Goal: Complete application form: Complete application form

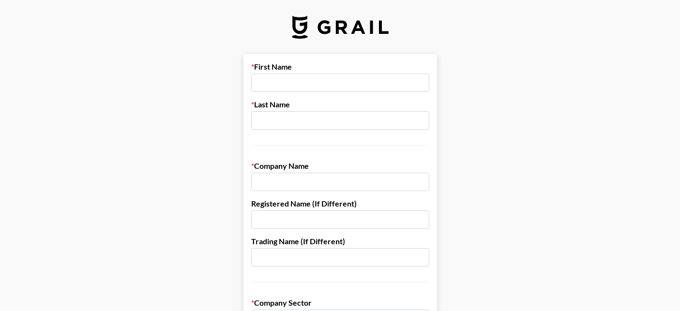
click at [297, 81] on input "text" at bounding box center [340, 83] width 178 height 18
type input "[PERSON_NAME]"
click at [290, 122] on input "text" at bounding box center [340, 120] width 178 height 18
type input "[PERSON_NAME]"
click at [303, 181] on input "text" at bounding box center [340, 182] width 178 height 18
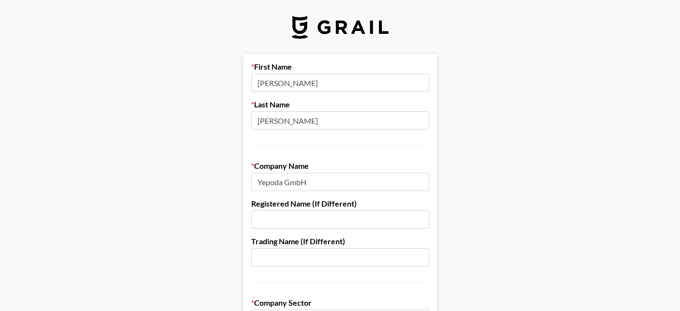
type input "Yepoda GmbH"
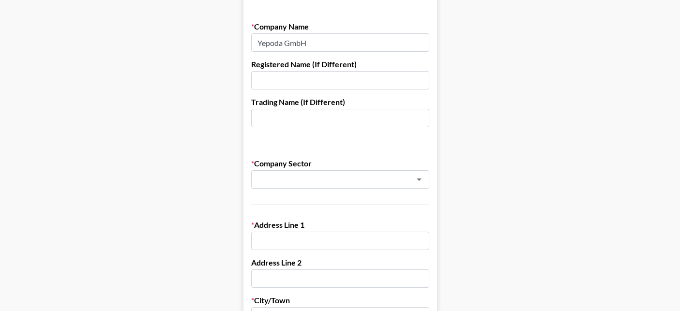
scroll to position [178, 0]
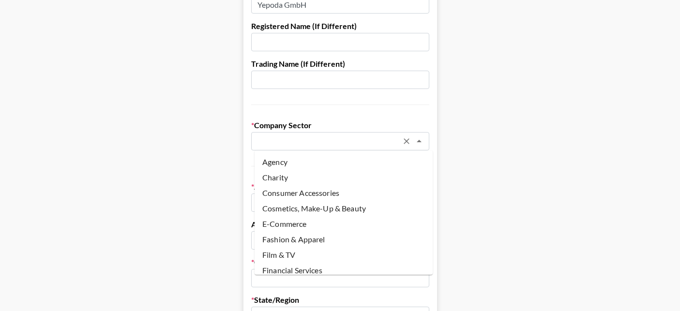
click at [284, 137] on input "text" at bounding box center [327, 141] width 141 height 11
click at [300, 213] on li "Cosmetics, Make-Up & Beauty" at bounding box center [343, 208] width 178 height 15
type input "Cosmetics, Make-Up & Beauty"
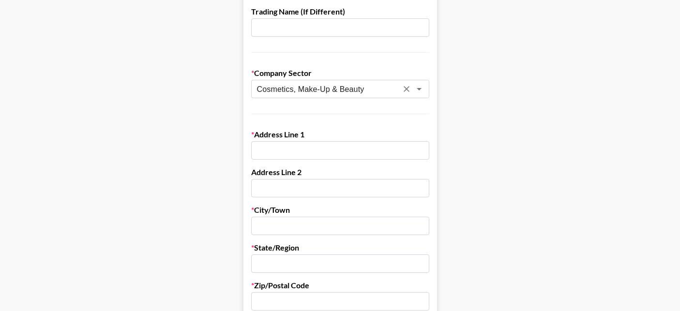
scroll to position [268, 0]
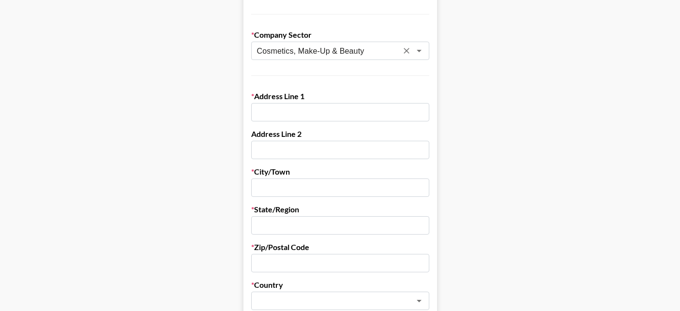
click at [306, 121] on form "First Name [PERSON_NAME] Last Name [PERSON_NAME] Company Name [PERSON_NAME] Gmb…" at bounding box center [339, 203] width 193 height 835
click at [304, 108] on input "text" at bounding box center [340, 112] width 178 height 18
drag, startPoint x: 286, startPoint y: 117, endPoint x: 252, endPoint y: 115, distance: 33.9
click at [252, 115] on form "First Name [PERSON_NAME] Last Name [PERSON_NAME] Company Name [PERSON_NAME] Gmb…" at bounding box center [339, 203] width 193 height 835
paste input "[STREET_ADDRESS]"
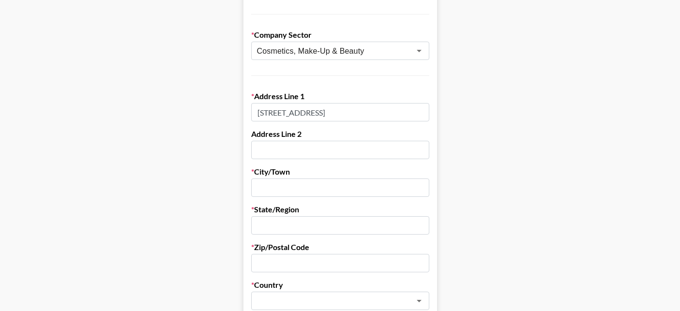
drag, startPoint x: 384, startPoint y: 113, endPoint x: 398, endPoint y: 114, distance: 14.0
click at [398, 114] on input "[STREET_ADDRESS]" at bounding box center [340, 112] width 178 height 18
type input "[STREET_ADDRESS]"
click at [295, 186] on input "text" at bounding box center [340, 187] width 178 height 18
type input "[GEOGRAPHIC_DATA]"
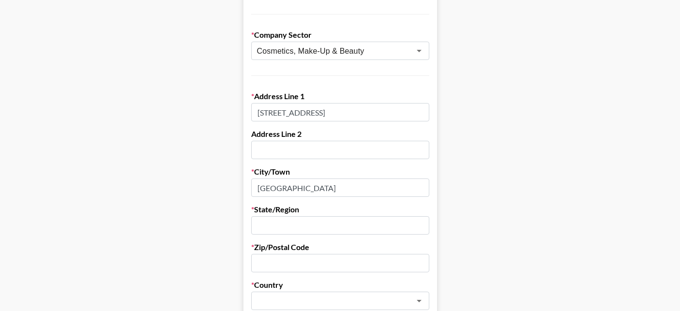
click at [295, 230] on input "text" at bounding box center [340, 225] width 178 height 18
type input "[GEOGRAPHIC_DATA]"
drag, startPoint x: 386, startPoint y: 113, endPoint x: 418, endPoint y: 112, distance: 31.9
click at [418, 112] on input "[STREET_ADDRESS]" at bounding box center [340, 112] width 178 height 18
click at [276, 300] on input "text" at bounding box center [327, 301] width 141 height 11
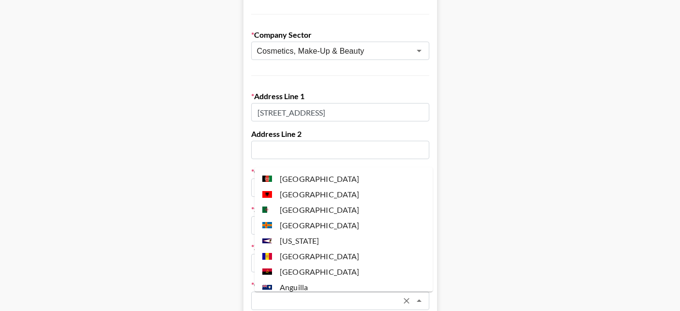
paste input "[GEOGRAPHIC_DATA]"
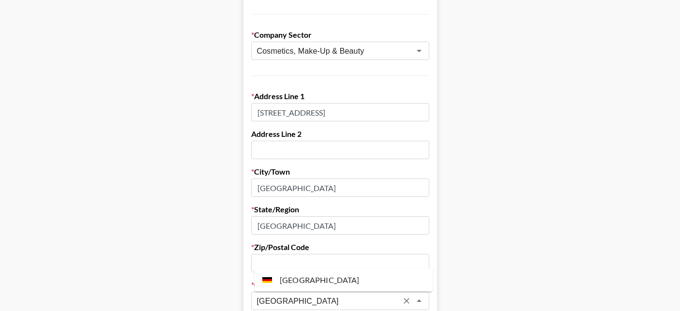
click at [287, 273] on li "[GEOGRAPHIC_DATA]" at bounding box center [343, 279] width 178 height 15
type input "[GEOGRAPHIC_DATA]"
drag, startPoint x: 362, startPoint y: 113, endPoint x: 430, endPoint y: 112, distance: 67.7
click at [429, 112] on div "Address Line [GEOGRAPHIC_DATA][STREET_ADDRESS]" at bounding box center [340, 106] width 178 height 30
drag, startPoint x: 363, startPoint y: 111, endPoint x: 340, endPoint y: 111, distance: 23.7
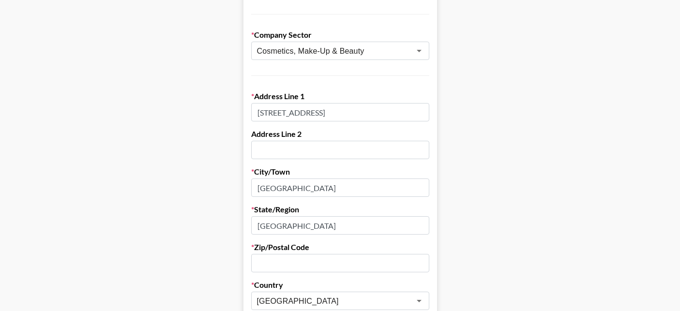
click at [340, 111] on input "[STREET_ADDRESS]" at bounding box center [340, 112] width 178 height 18
type input "[STREET_ADDRESS]"
click at [300, 257] on input "text" at bounding box center [340, 263] width 178 height 18
paste input "10435"
type input "10435"
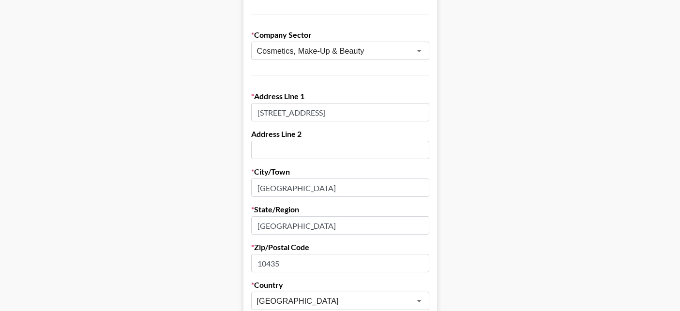
click at [366, 114] on input "[STREET_ADDRESS]" at bounding box center [340, 112] width 178 height 18
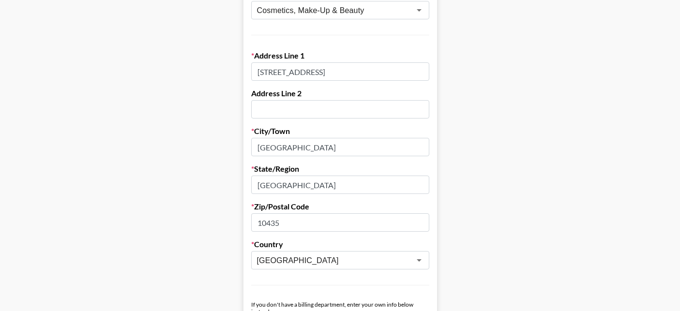
scroll to position [326, 0]
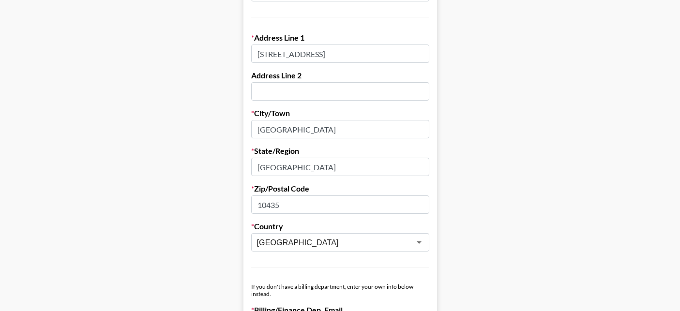
type input "[STREET_ADDRESS]"
click at [301, 167] on input "[GEOGRAPHIC_DATA]" at bounding box center [340, 167] width 178 height 18
drag, startPoint x: 282, startPoint y: 167, endPoint x: 236, endPoint y: 163, distance: 46.6
click at [236, 163] on main "First Name [PERSON_NAME] Last Name [PERSON_NAME] Company Name [PERSON_NAME] Gmb…" at bounding box center [340, 145] width 664 height 835
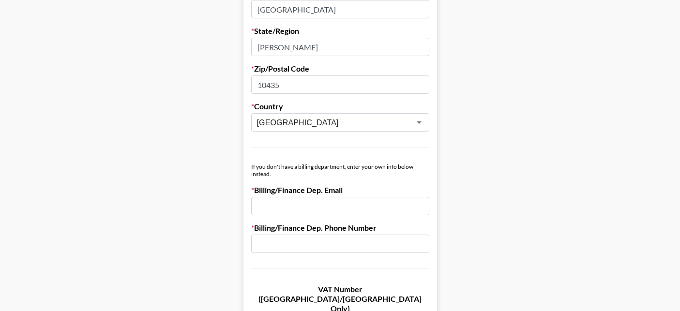
scroll to position [513, 0]
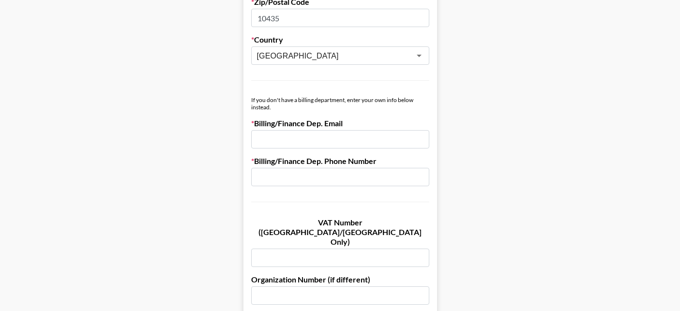
type input "[PERSON_NAME]"
click at [307, 139] on input "email" at bounding box center [340, 139] width 178 height 18
paste input "[EMAIL_ADDRESS][DOMAIN_NAME]"
type input "[EMAIL_ADDRESS][DOMAIN_NAME]"
click at [338, 178] on input "text" at bounding box center [340, 177] width 178 height 18
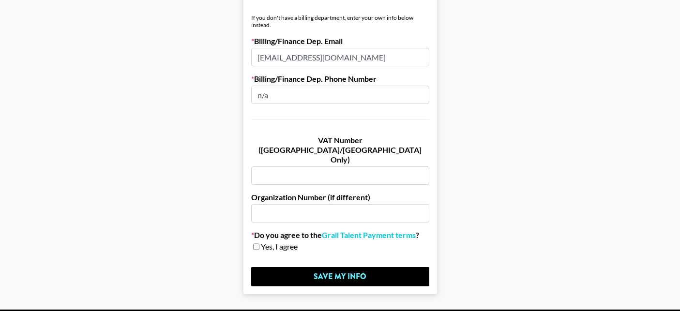
scroll to position [595, 0]
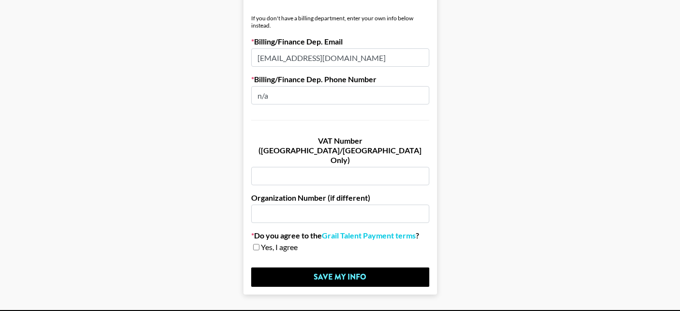
type input "n/a"
click at [299, 167] on input "text" at bounding box center [340, 176] width 178 height 18
paste input "DE326872646"
type input "DE326872646"
click at [259, 244] on input "checkbox" at bounding box center [256, 247] width 6 height 7
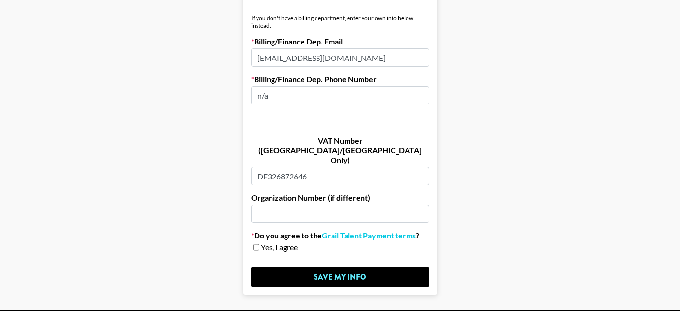
checkbox input "true"
click at [373, 231] on link "Grail Talent Payment terms" at bounding box center [369, 236] width 94 height 10
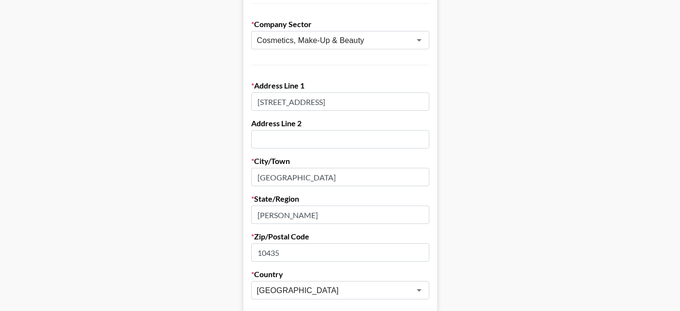
scroll to position [613, 0]
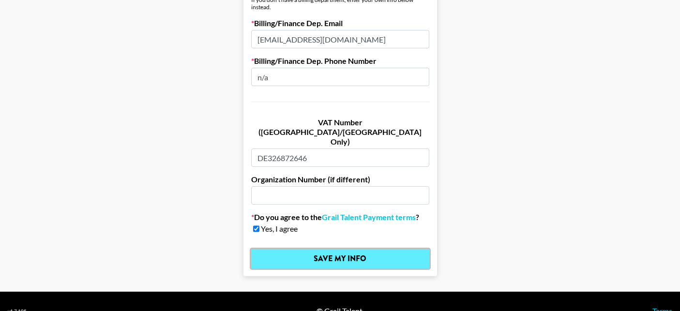
click at [328, 249] on input "Save My Info" at bounding box center [340, 258] width 178 height 19
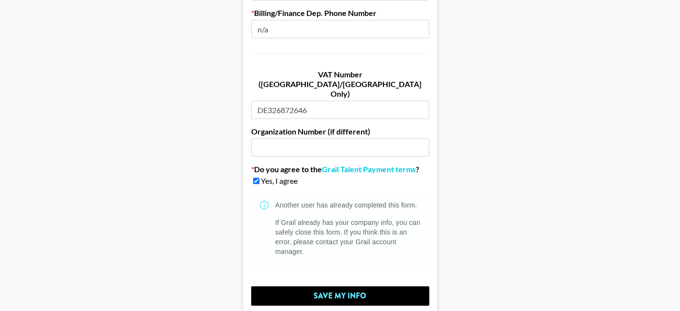
scroll to position [698, 0]
